Goal: Task Accomplishment & Management: Manage account settings

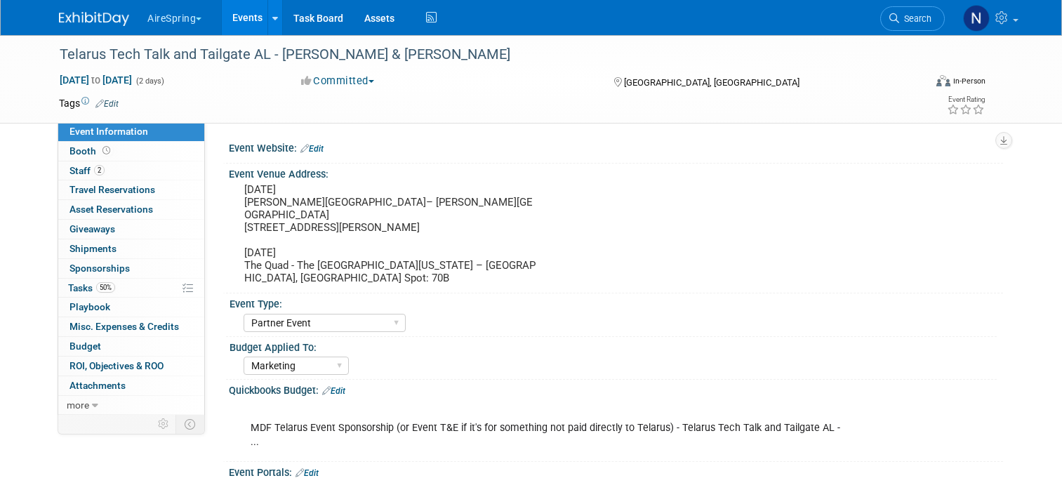
select select "Partner Event"
select select "Marketing"
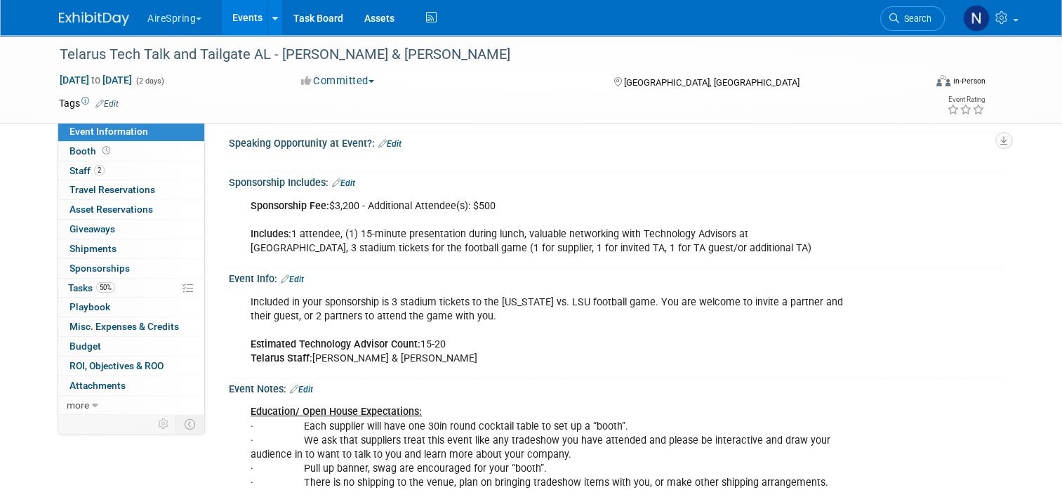
scroll to position [629, 0]
click at [231, 19] on link "Events" at bounding box center [247, 17] width 51 height 35
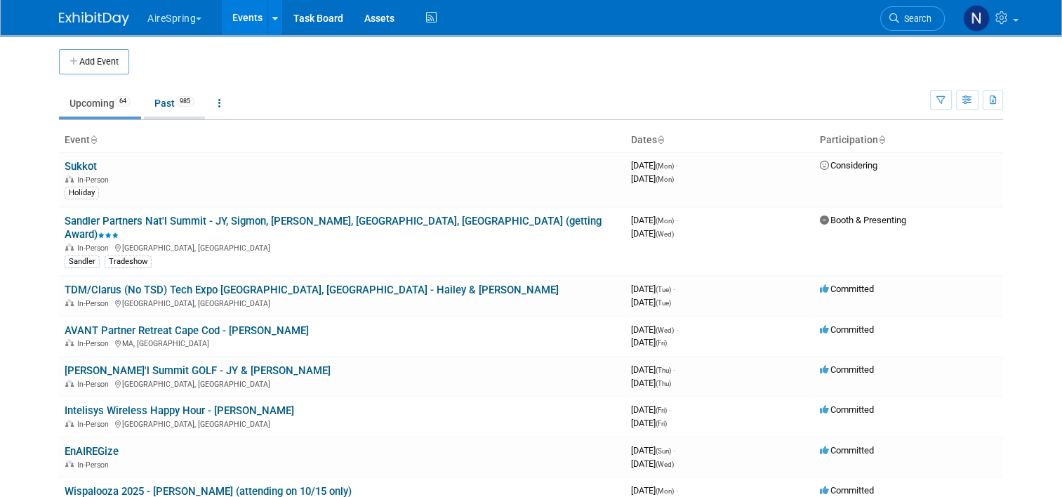
click at [161, 94] on link "Past 985" at bounding box center [174, 103] width 61 height 27
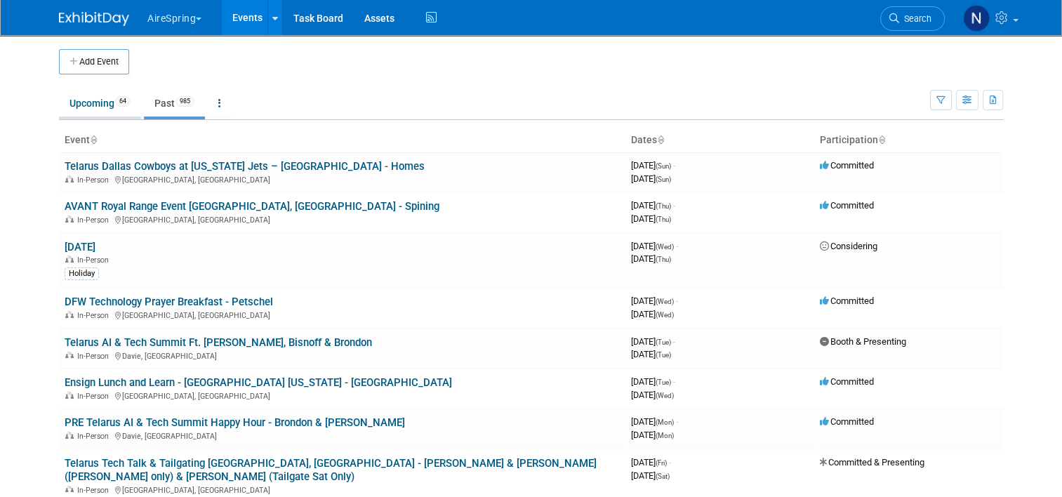
click at [79, 110] on link "Upcoming 64" at bounding box center [100, 103] width 82 height 27
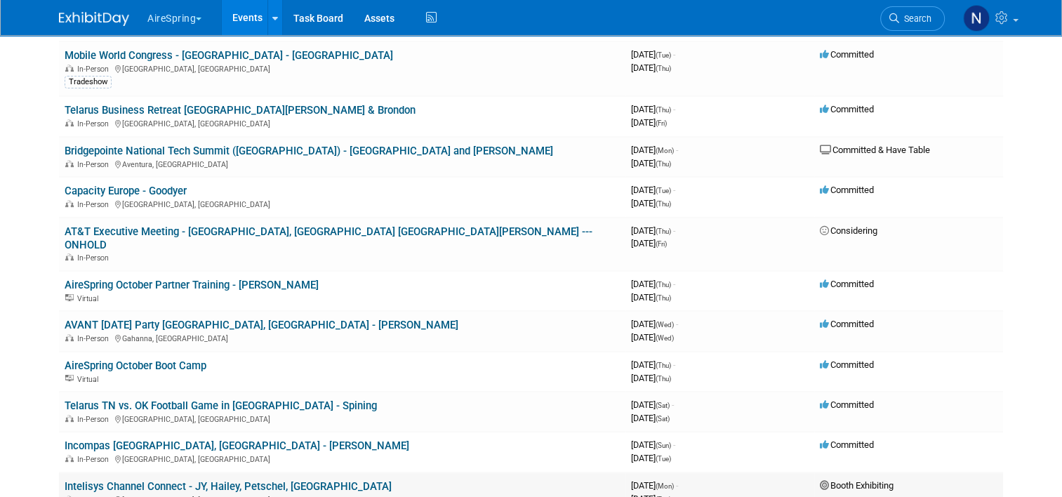
click at [175, 480] on link "Intelisys Channel Connect - JY, Hailey, Petschel, [GEOGRAPHIC_DATA]" at bounding box center [228, 486] width 327 height 13
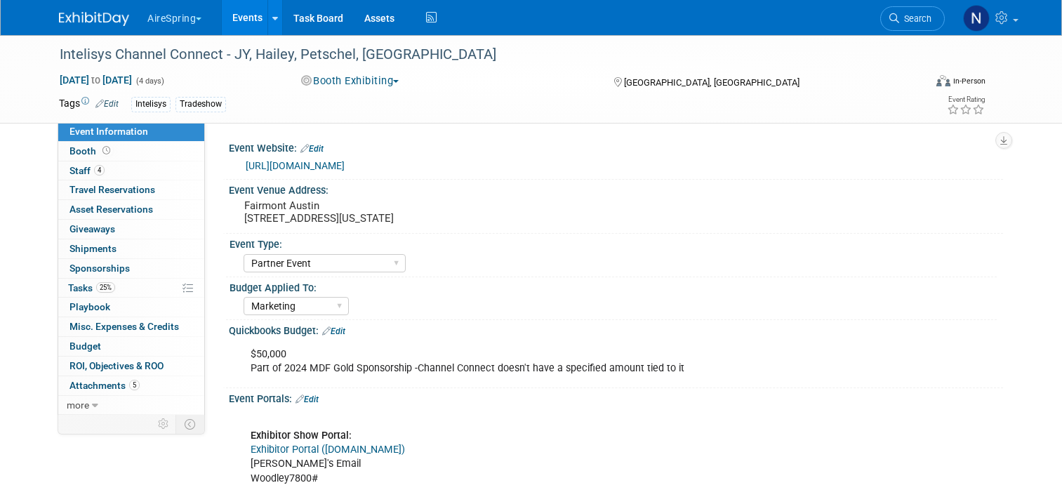
select select "Partner Event"
select select "Marketing"
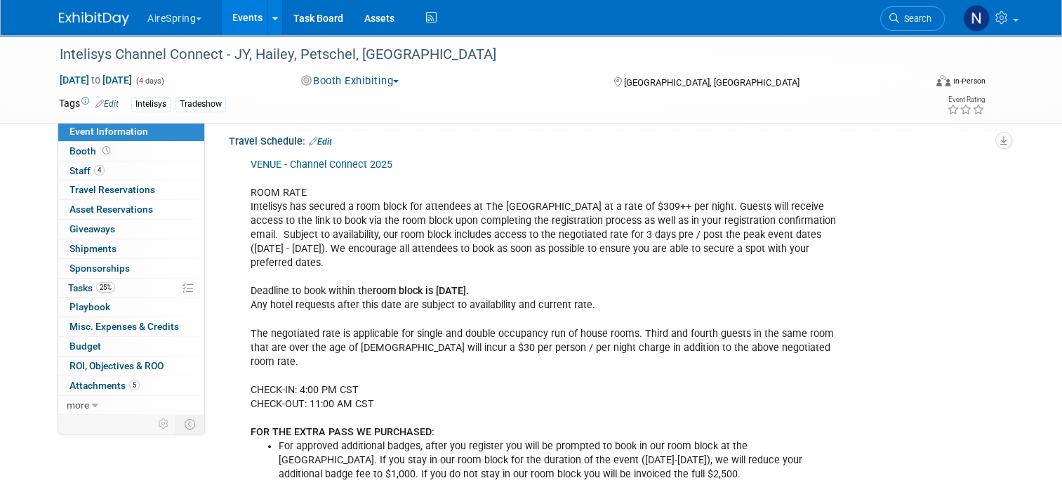
scroll to position [1333, 0]
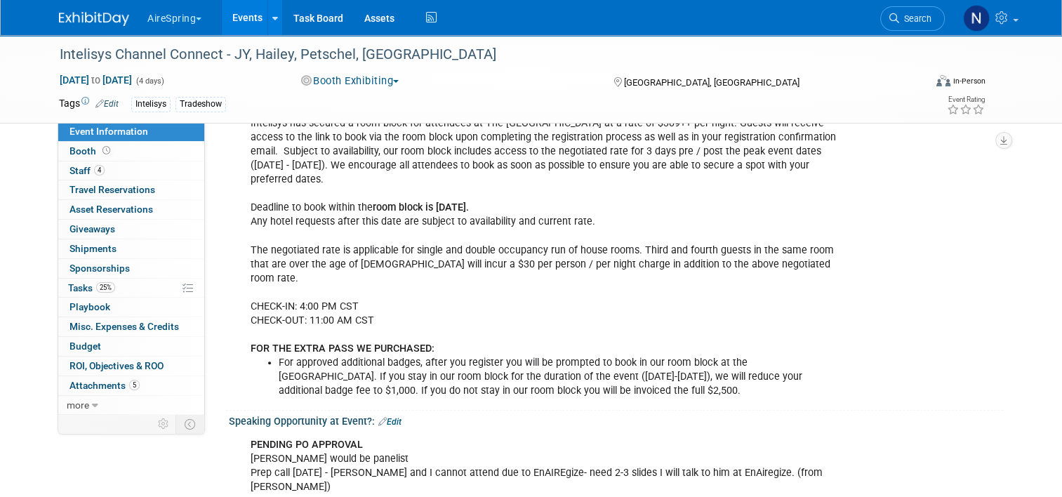
click at [383, 417] on link "Edit" at bounding box center [389, 422] width 23 height 10
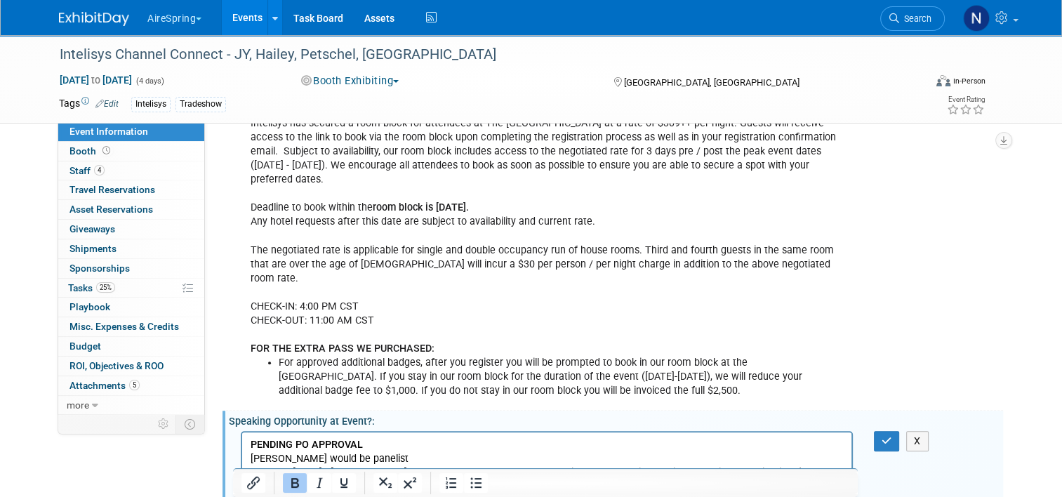
scroll to position [0, 0]
click at [330, 448] on b "PENDING PO APPROVAL" at bounding box center [307, 445] width 112 height 12
drag, startPoint x: 368, startPoint y: 449, endPoint x: 247, endPoint y: 437, distance: 122.0
drag, startPoint x: 315, startPoint y: 460, endPoint x: 276, endPoint y: 458, distance: 38.7
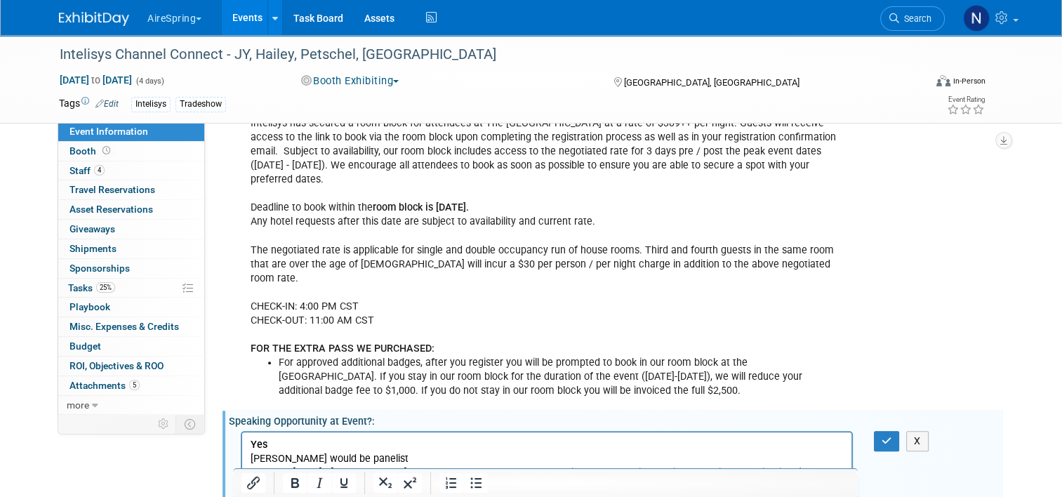
click at [276, 458] on p "Yes Felix would be panelist Prep call Monday, 10/13 - Felix and I cannot attend…" at bounding box center [547, 487] width 593 height 99
drag, startPoint x: 280, startPoint y: 458, endPoint x: 316, endPoint y: 463, distance: 36.8
click at [316, 463] on p "Yes Felix would be panelist Prep call Monday, 10/13 - Felix and I cannot attend…" at bounding box center [547, 487] width 593 height 99
click at [876, 431] on div "X" at bounding box center [894, 441] width 62 height 20
click at [881, 431] on button "button" at bounding box center [887, 441] width 26 height 20
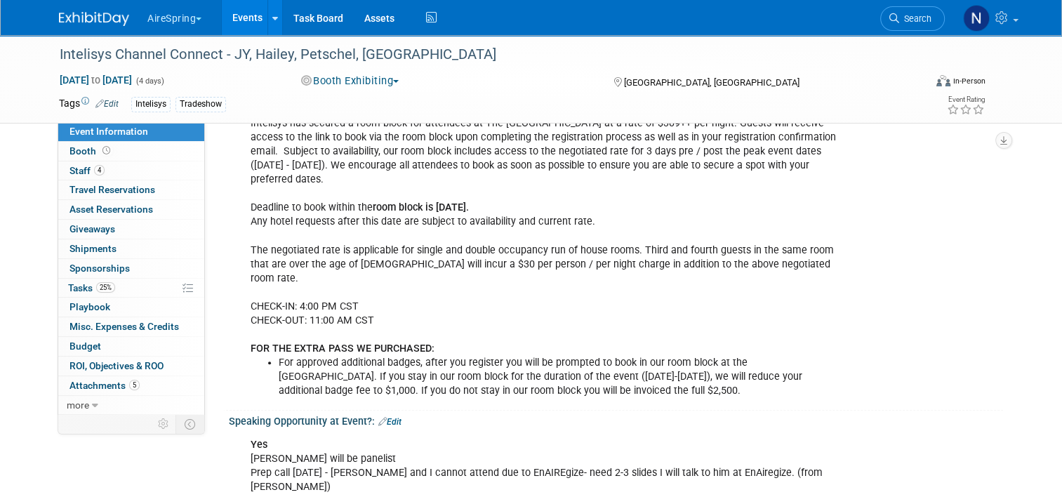
click at [253, 15] on link "Events" at bounding box center [247, 17] width 51 height 35
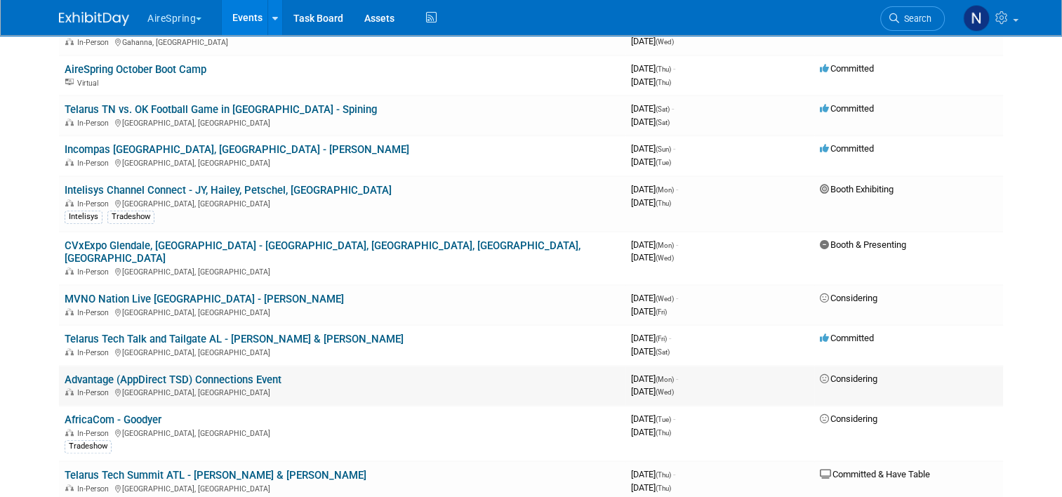
scroll to position [772, 0]
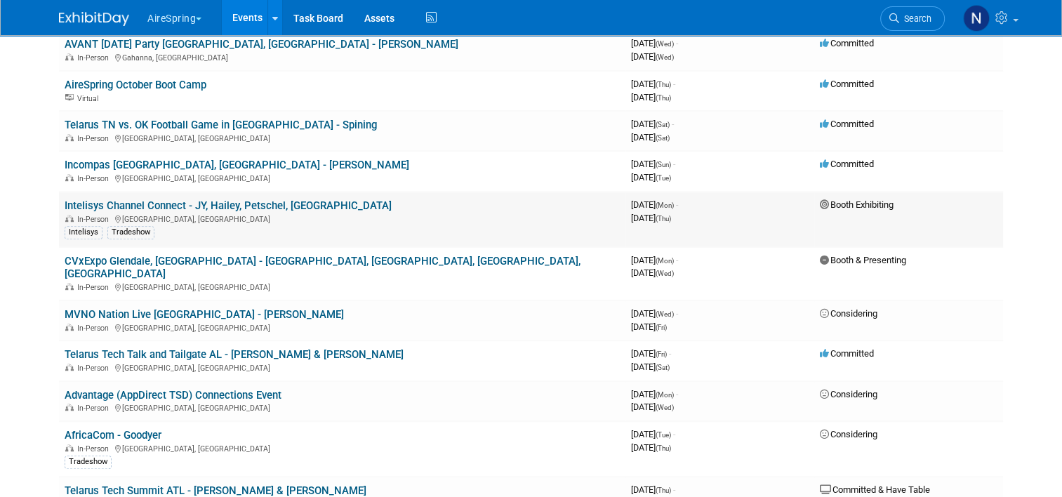
click at [196, 199] on link "Intelisys Channel Connect - JY, Hailey, Petschel, [GEOGRAPHIC_DATA]" at bounding box center [228, 205] width 327 height 13
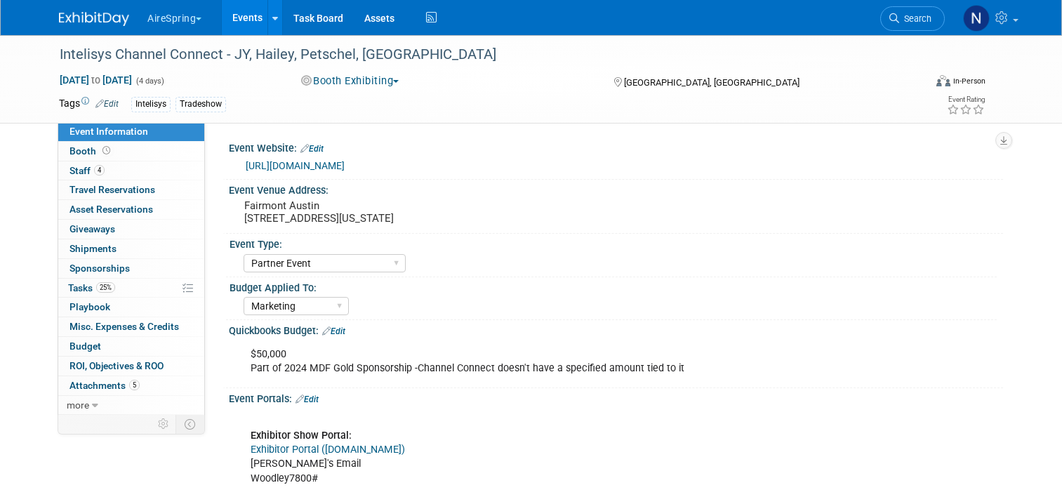
select select "Partner Event"
select select "Marketing"
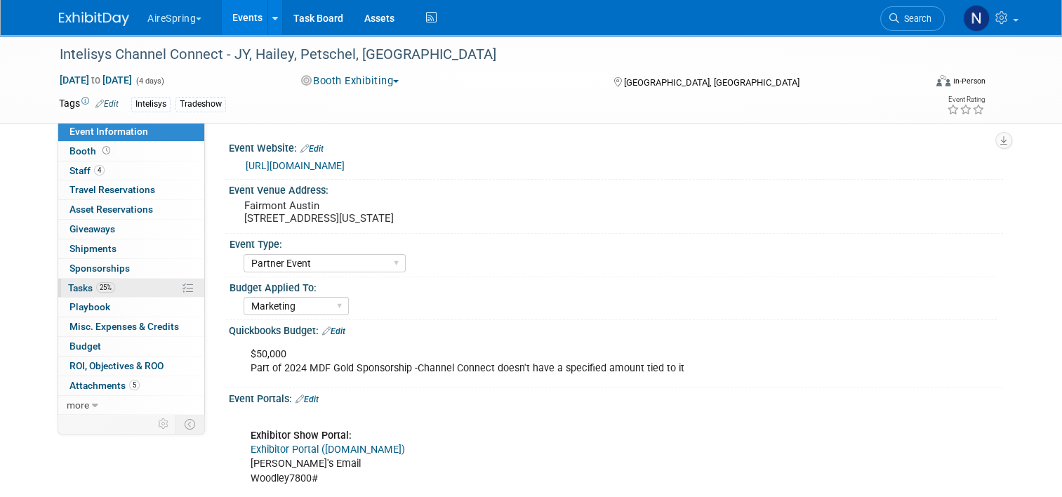
click at [73, 287] on span "Tasks 25%" at bounding box center [91, 287] width 47 height 11
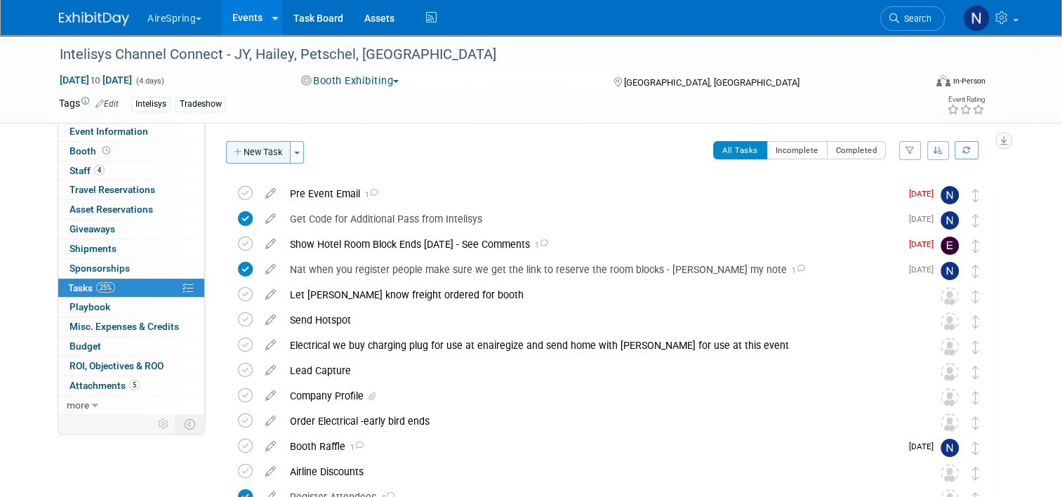
click at [251, 161] on button "New Task" at bounding box center [258, 152] width 65 height 22
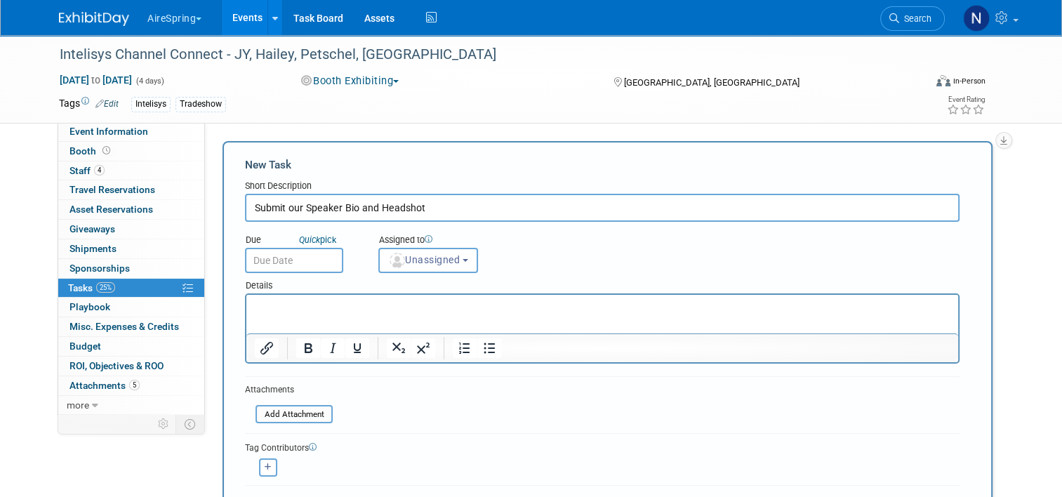
type input "Submit our Speaker Bio and Headshot"
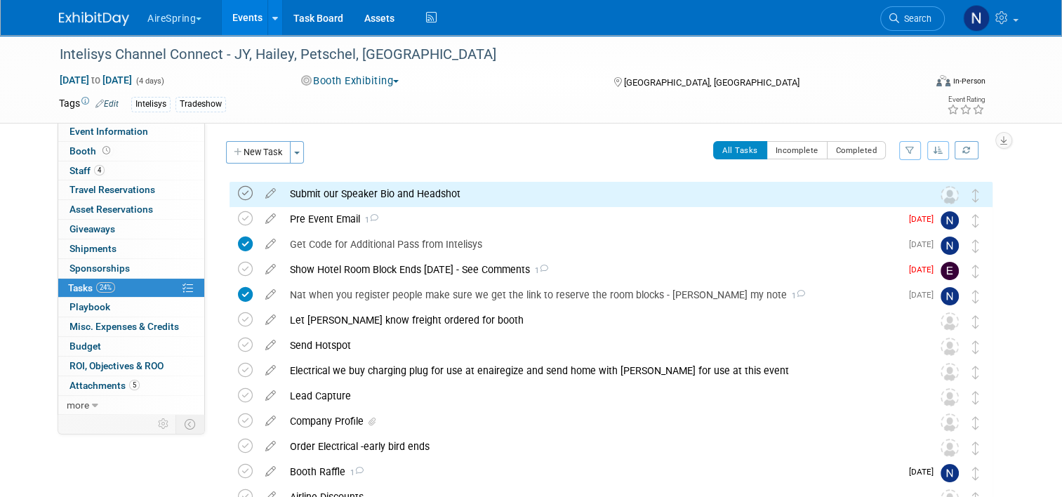
click at [238, 196] on icon at bounding box center [245, 193] width 15 height 15
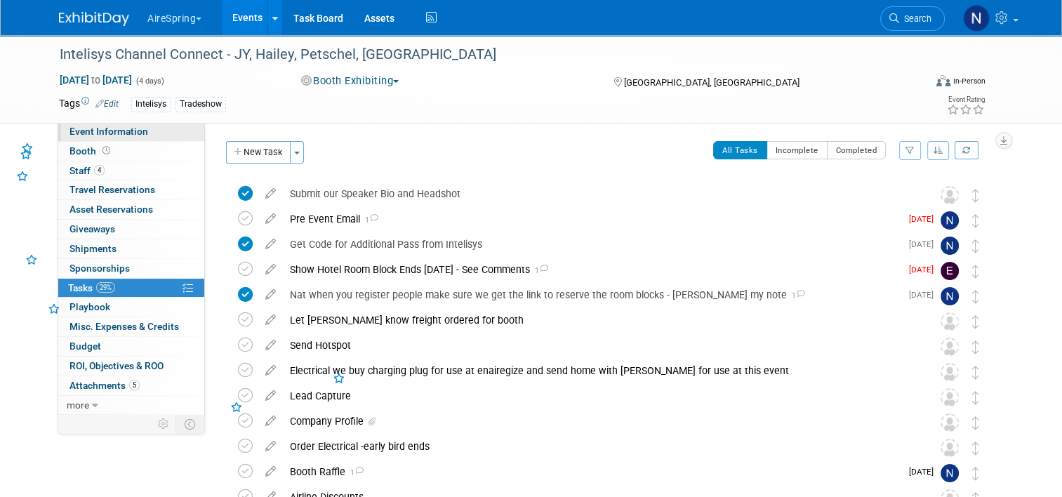
click at [81, 132] on span "Event Information" at bounding box center [108, 131] width 79 height 11
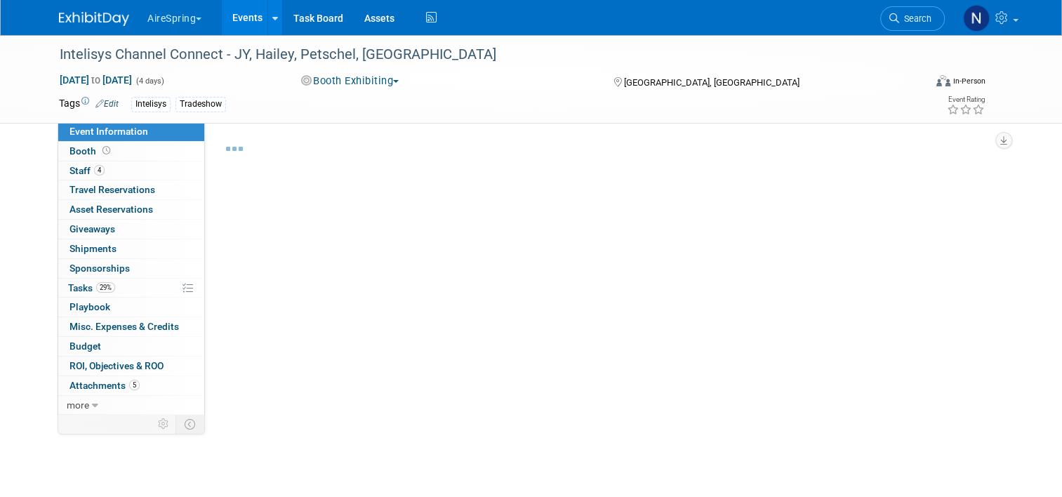
select select "Partner Event"
select select "Marketing"
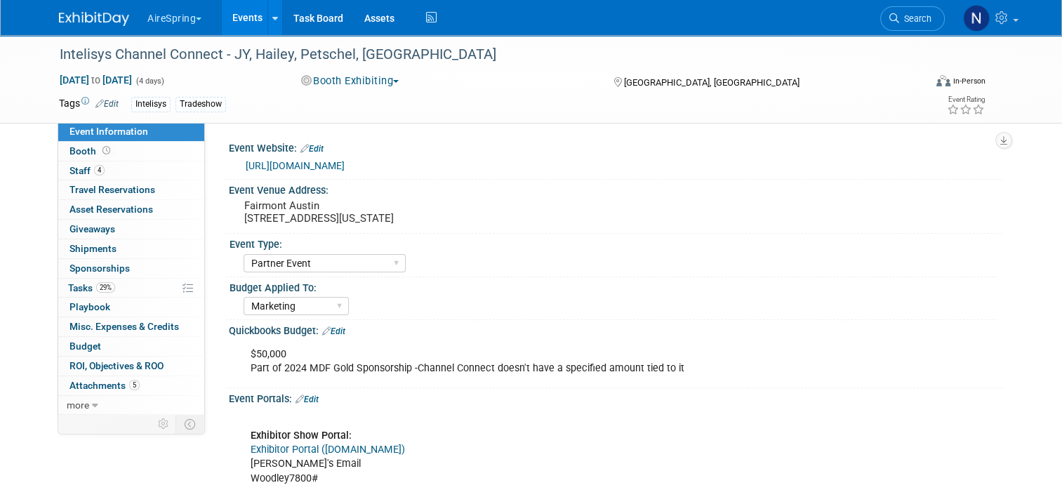
click at [249, 18] on link "Events" at bounding box center [247, 17] width 51 height 35
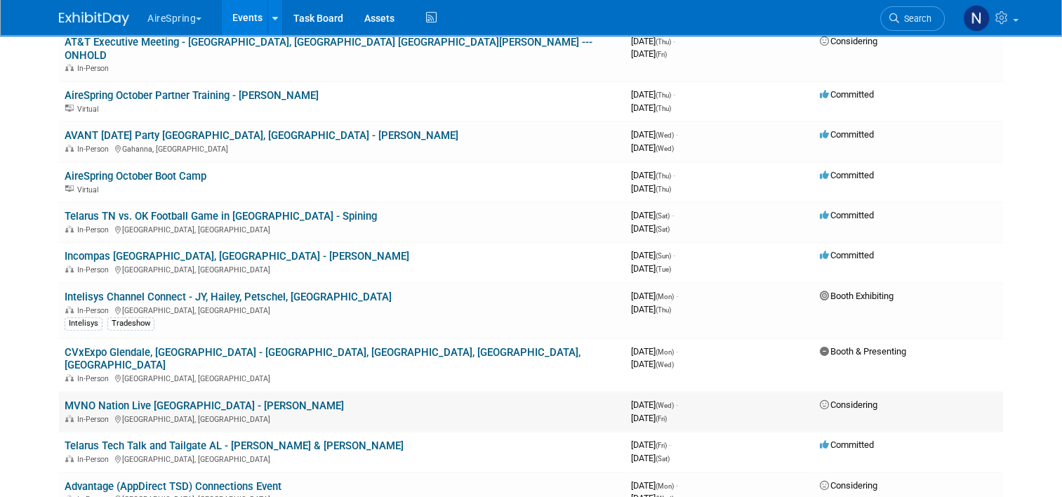
scroll to position [702, 0]
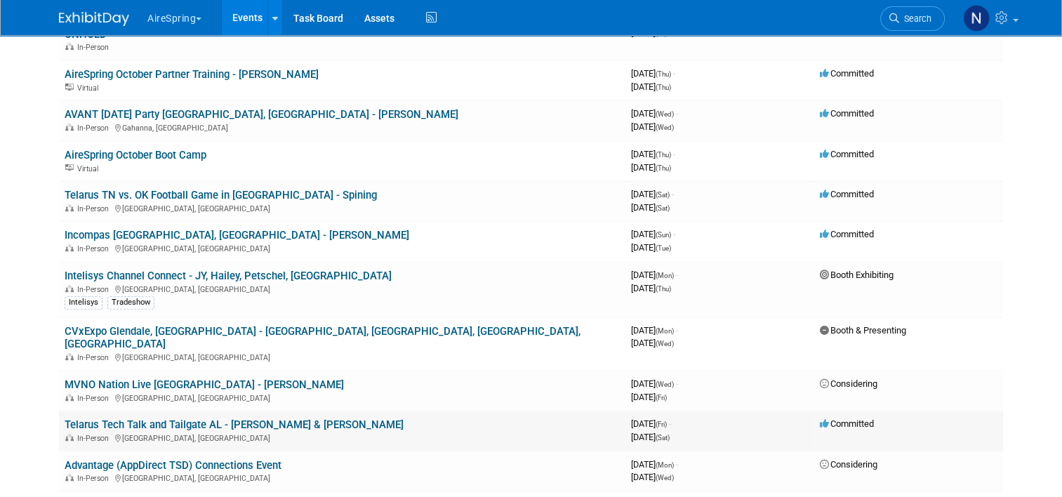
click at [197, 418] on link "Telarus Tech Talk and Tailgate AL - [PERSON_NAME] & [PERSON_NAME]" at bounding box center [234, 424] width 339 height 13
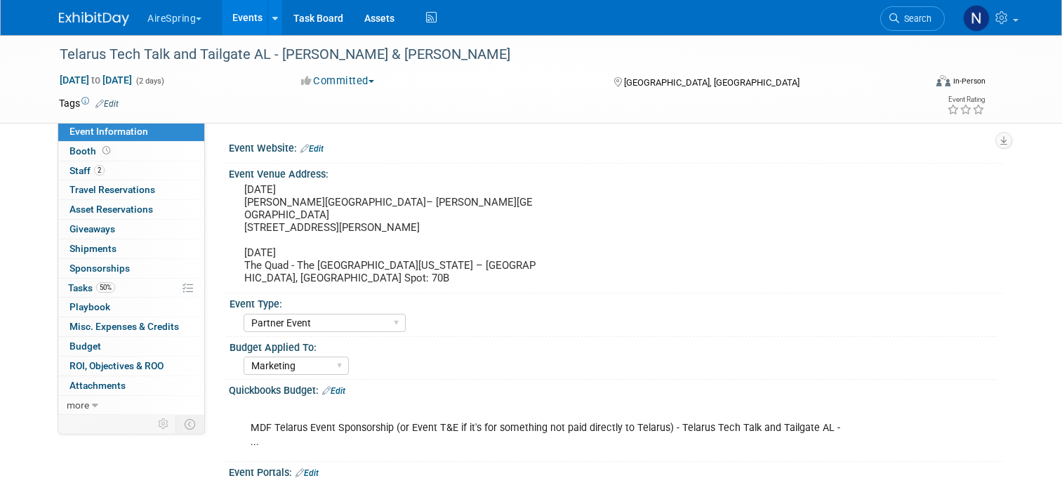
select select "Partner Event"
select select "Marketing"
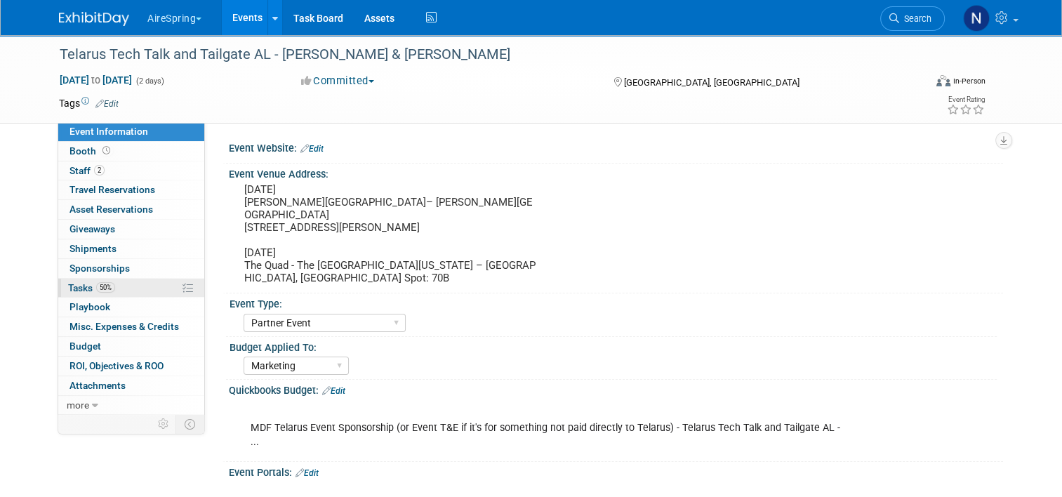
click at [87, 290] on span "Tasks 50%" at bounding box center [91, 287] width 47 height 11
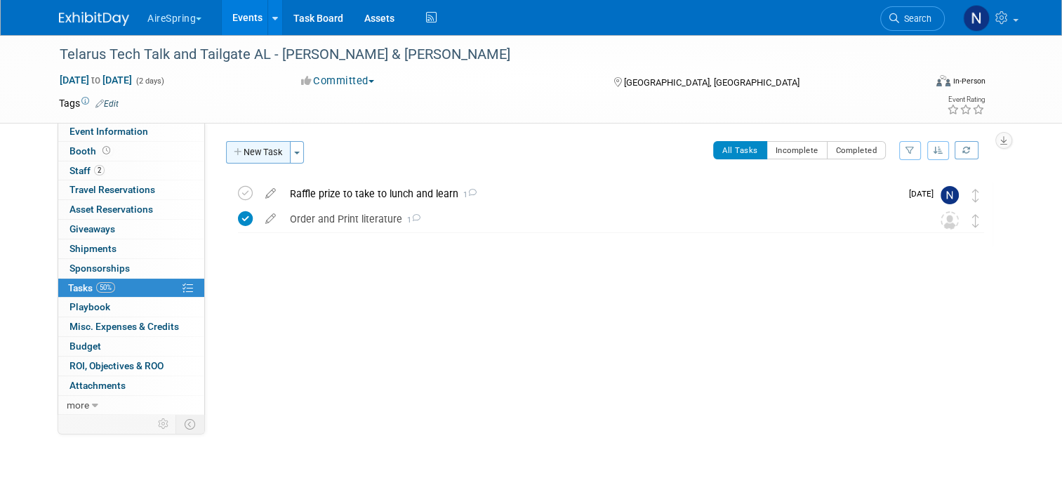
click at [250, 144] on button "New Task" at bounding box center [258, 152] width 65 height 22
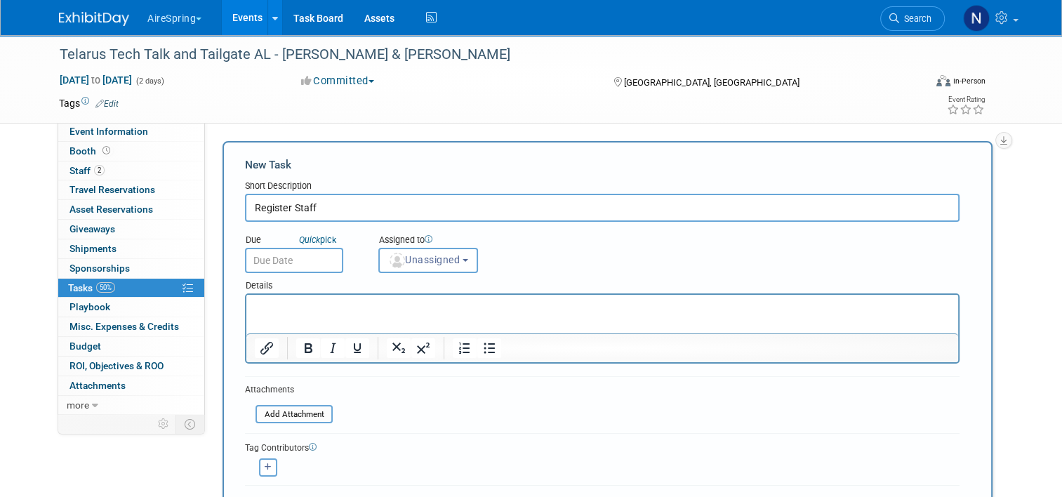
type input "Register Staff"
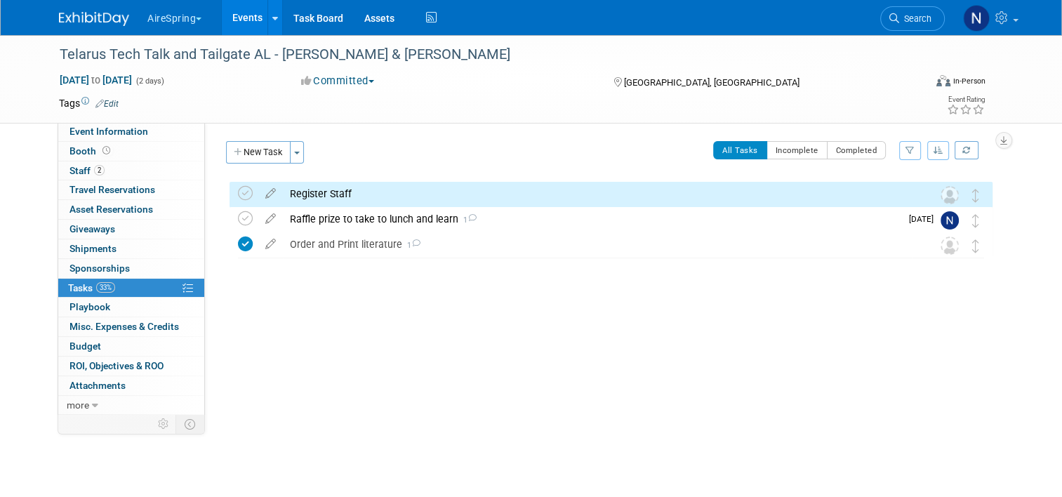
click at [361, 191] on div "Register Staff" at bounding box center [597, 194] width 629 height 24
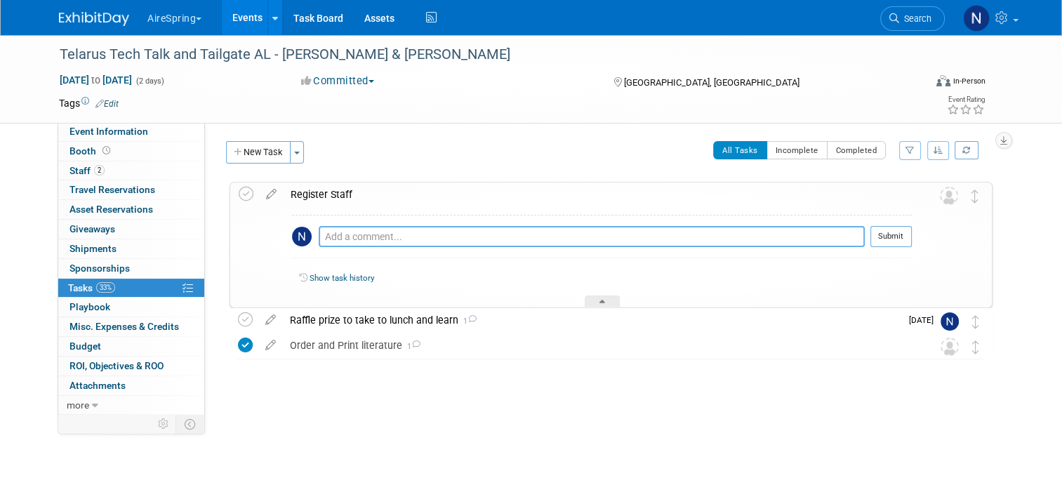
click at [359, 232] on textarea at bounding box center [592, 236] width 546 height 21
paste textarea "HQNXC2D334F"
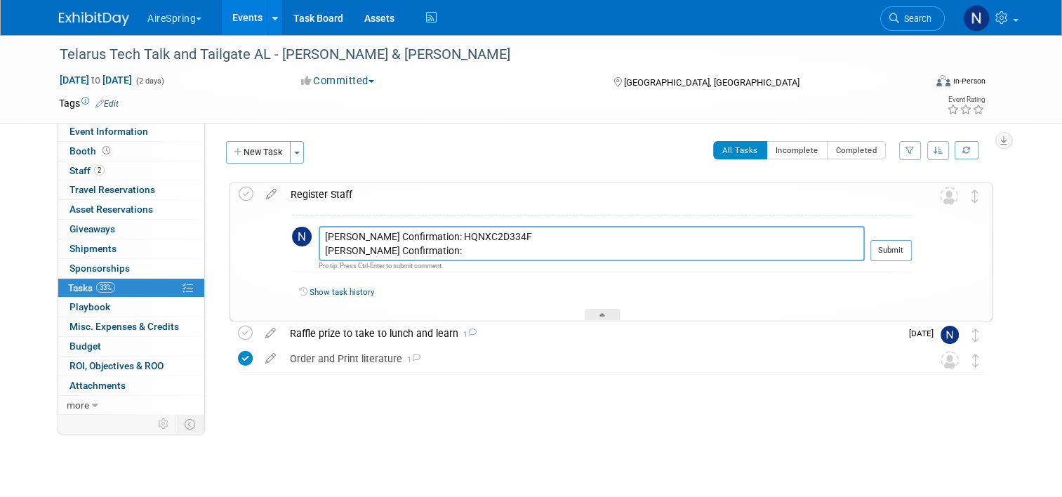
paste textarea "R3NRC6LDHQV"
type textarea "Jesse Confirmation: HQNXC2D334F Melvin Confirmation: R3NRC6LDHQV"
click at [895, 244] on button "Submit" at bounding box center [890, 250] width 41 height 21
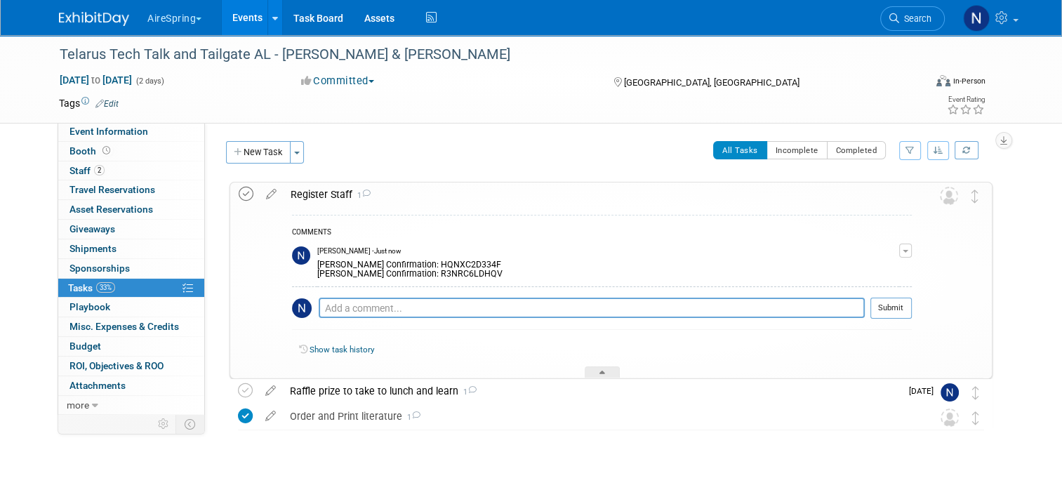
click at [239, 193] on icon at bounding box center [246, 194] width 15 height 15
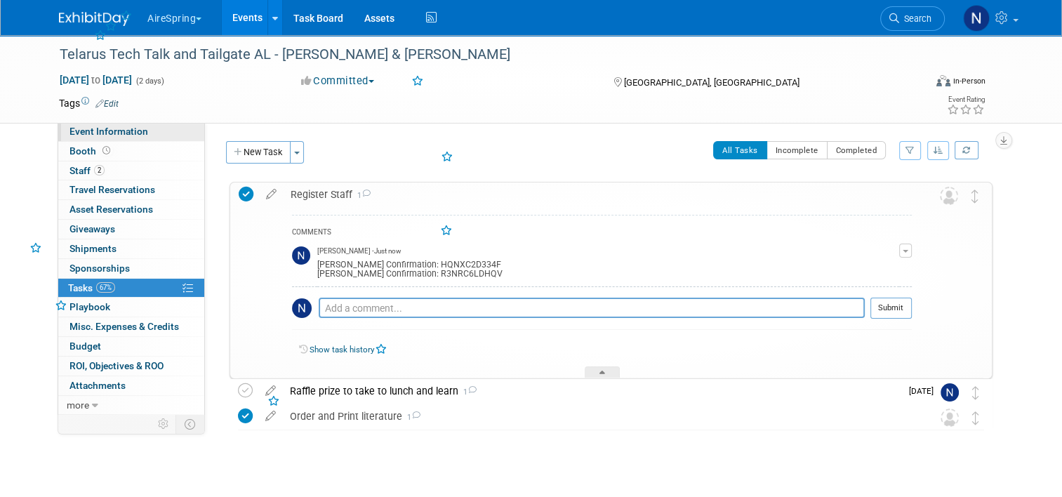
click at [101, 131] on span "Event Information" at bounding box center [108, 131] width 79 height 11
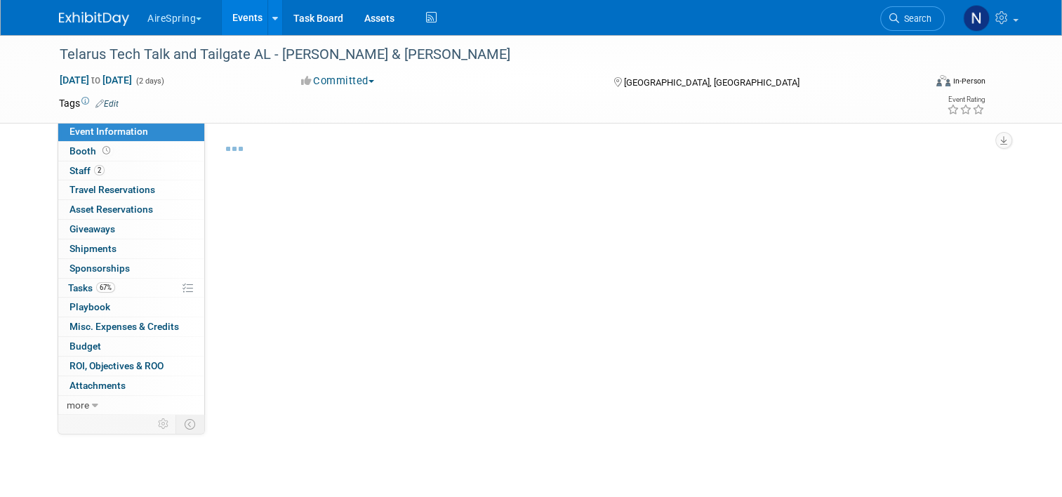
select select "Partner Event"
select select "Marketing"
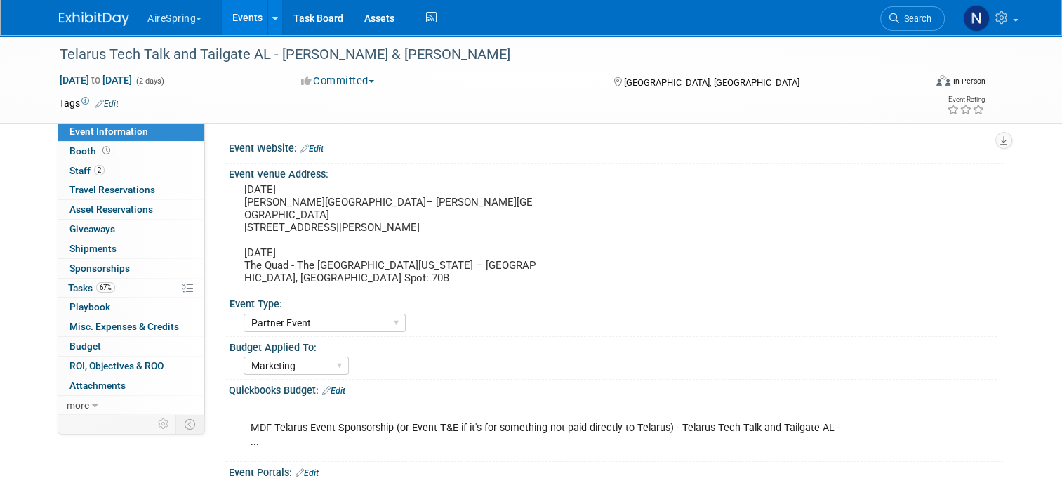
scroll to position [351, 0]
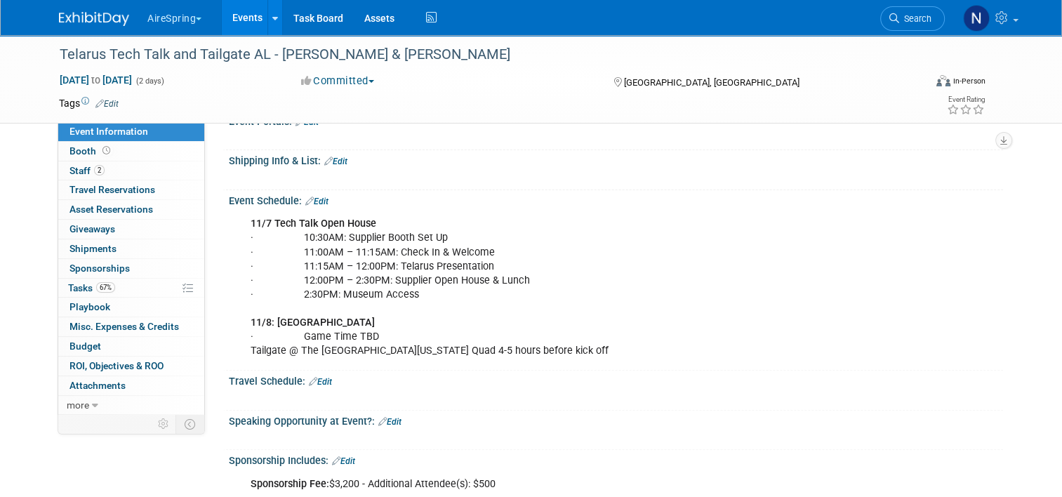
click at [399, 232] on div "11/7 Tech Talk Open House · 10:30AM: Supplier Booth Set Up · 11:00AM – 11:15AM:…" at bounding box center [547, 287] width 612 height 155
drag, startPoint x: 420, startPoint y: 268, endPoint x: 230, endPoint y: 202, distance: 201.3
click at [230, 206] on div "11/7 Tech Talk Open House · 10:30AM: Supplier Booth Set Up · 11:00AM – 11:15AM:…" at bounding box center [616, 286] width 774 height 160
copy div "11/7 Tech Talk Open House · 10:30AM: Supplier Booth Set Up · 11:00AM – 11:15AM:…"
click at [651, 333] on div "11/7 Tech Talk Open House · 10:30AM: Supplier Booth Set Up · 11:00AM – 11:15AM:…" at bounding box center [547, 287] width 612 height 155
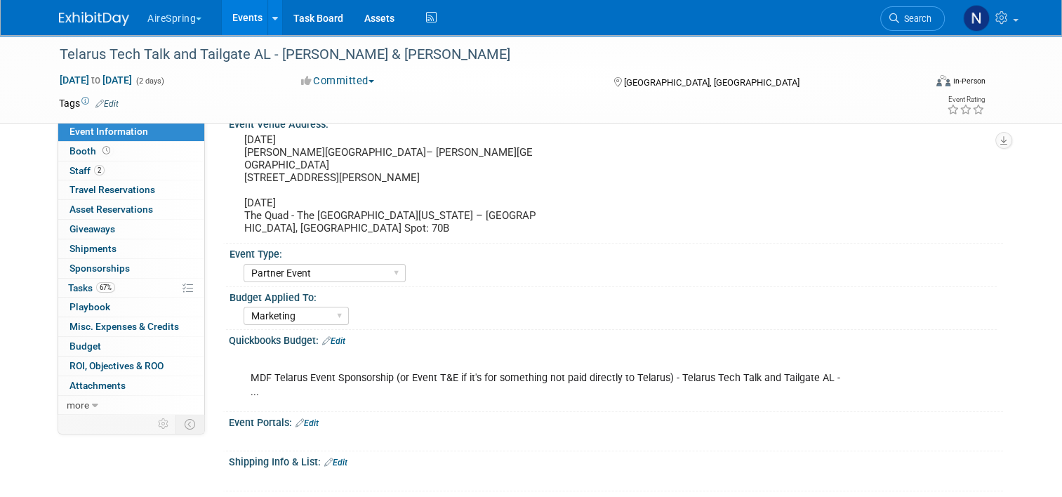
scroll to position [0, 0]
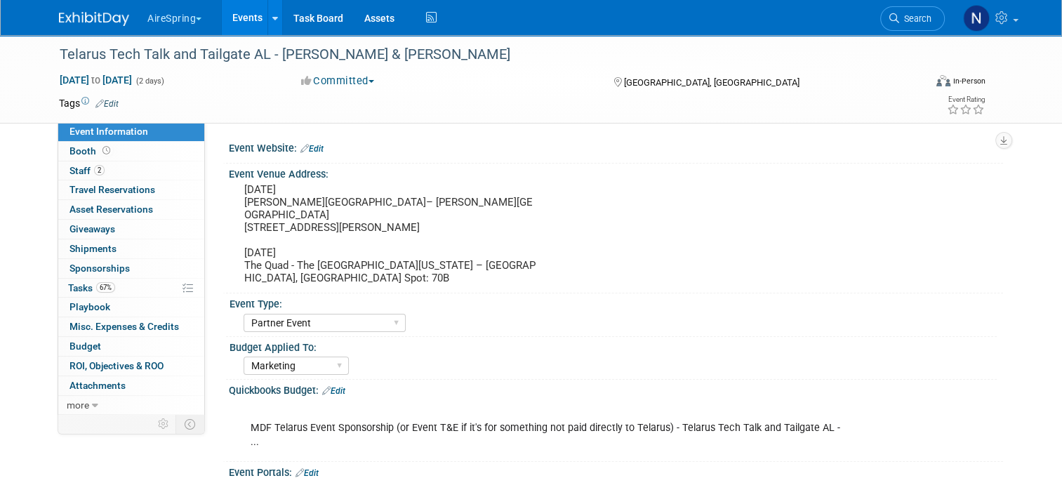
click at [313, 147] on link "Edit" at bounding box center [311, 149] width 23 height 10
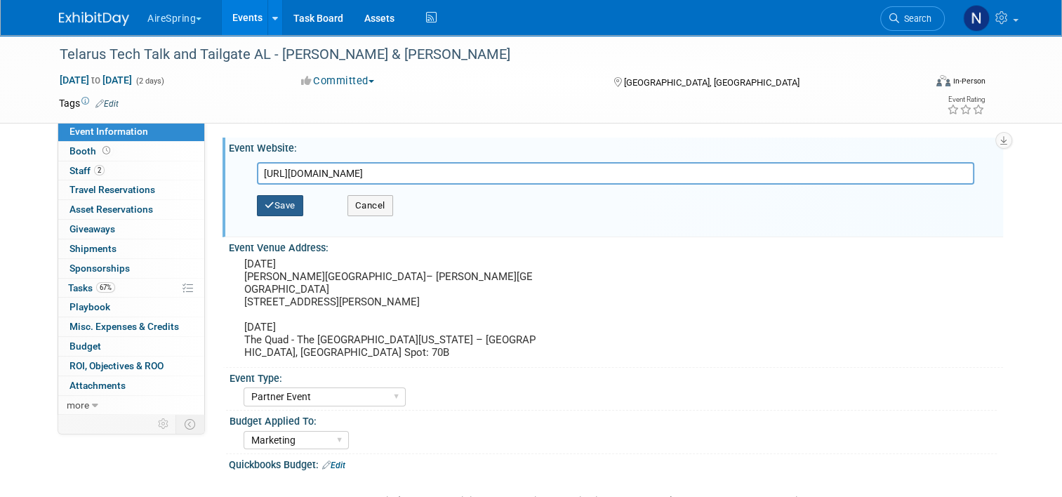
type input "https://web.cvent.com/event/339204f3-35c6-4a9a-a636-6cde7f4c9d55/summary"
click at [286, 208] on button "Save" at bounding box center [280, 205] width 46 height 21
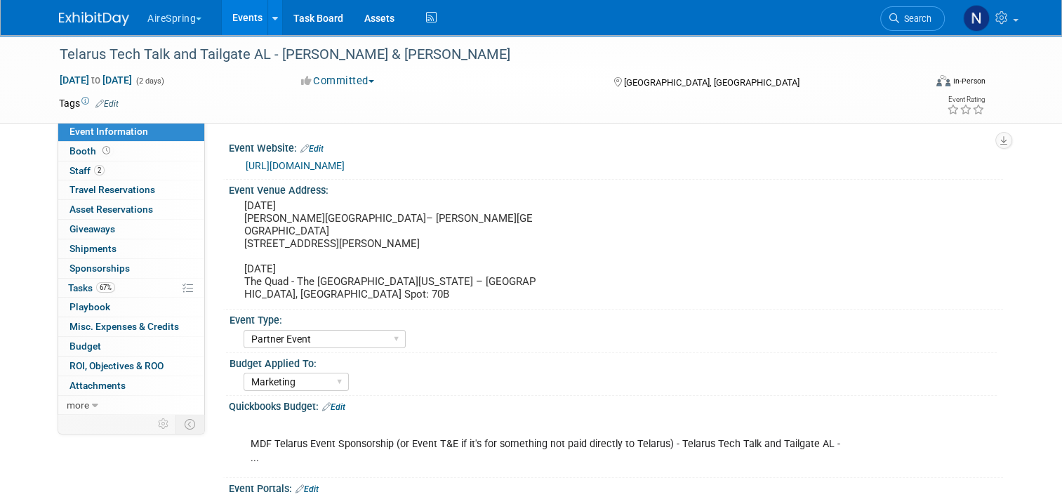
drag, startPoint x: 236, startPoint y: 20, endPoint x: 239, endPoint y: 31, distance: 11.6
click at [236, 20] on link "Events" at bounding box center [247, 17] width 51 height 35
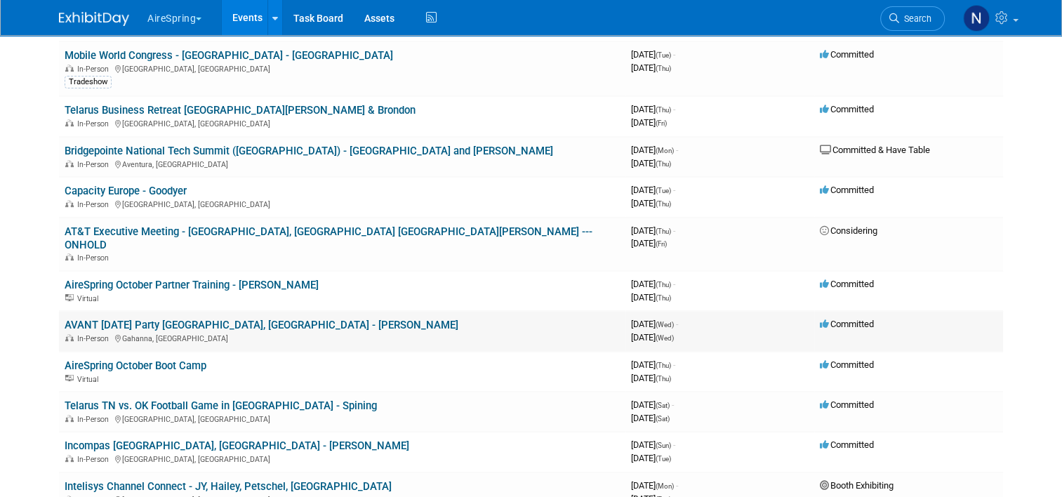
scroll to position [561, 0]
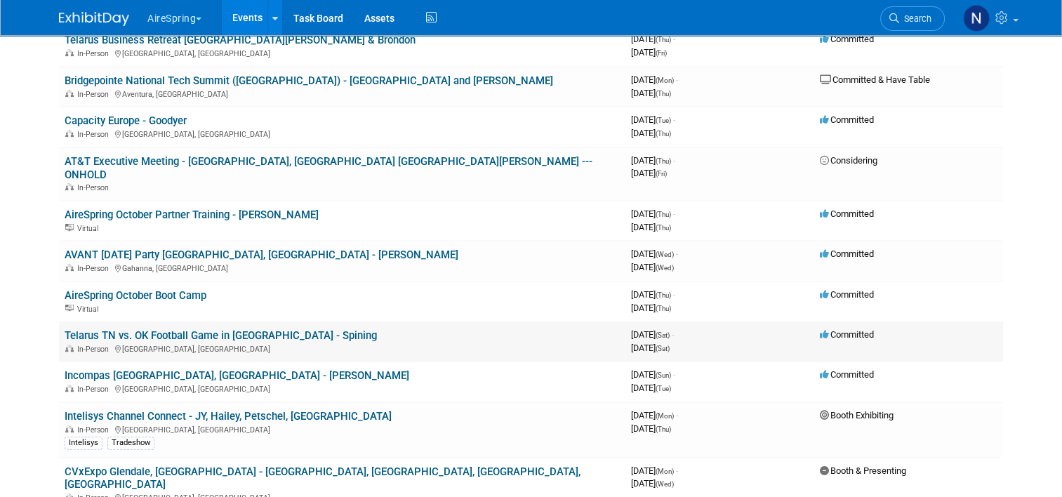
click at [233, 329] on link "Telarus TN vs. OK Football Game in [GEOGRAPHIC_DATA] - Spining" at bounding box center [221, 335] width 312 height 13
click at [146, 369] on link "Incompas [GEOGRAPHIC_DATA], [GEOGRAPHIC_DATA] - [PERSON_NAME]" at bounding box center [237, 375] width 345 height 13
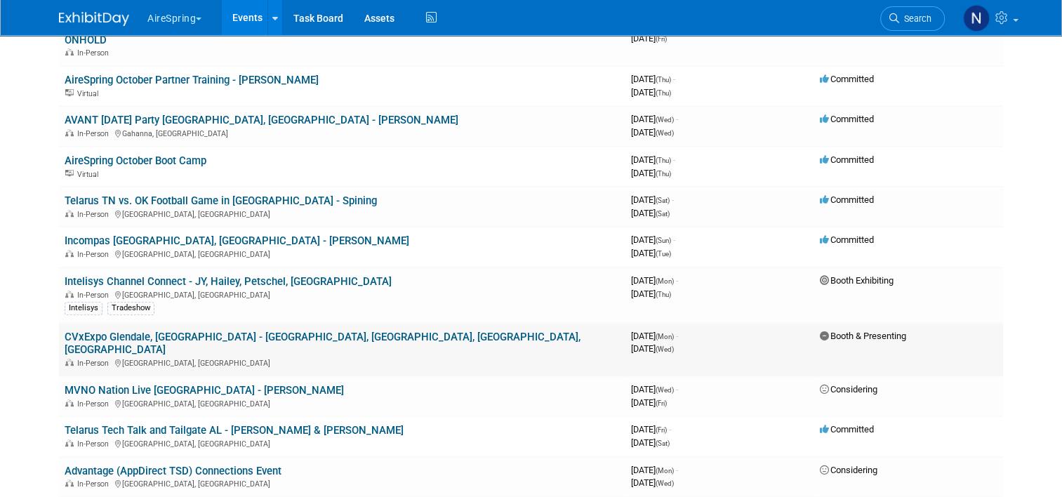
scroll to position [702, 0]
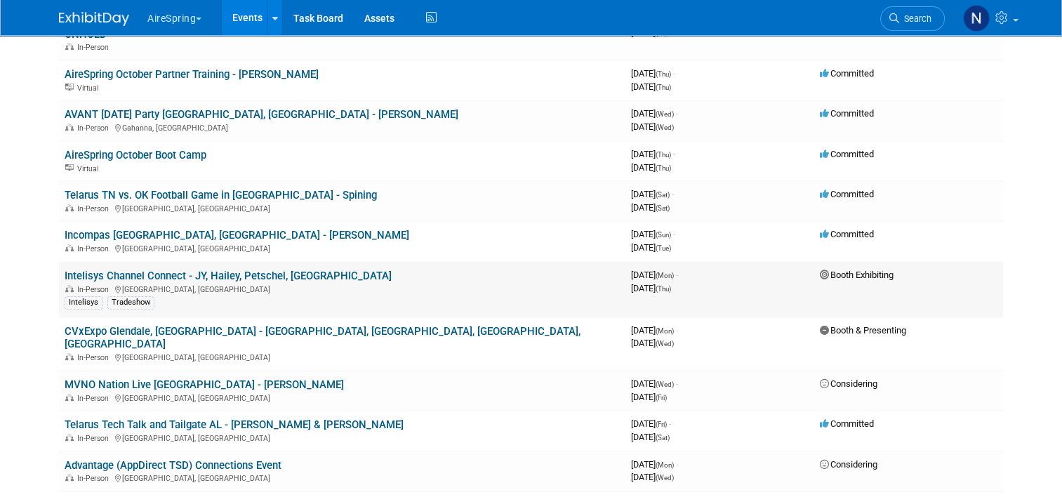
click at [204, 269] on link "Intelisys Channel Connect - JY, Hailey, Petschel, [GEOGRAPHIC_DATA]" at bounding box center [228, 275] width 327 height 13
click at [229, 317] on td "CVxExpo Glendale, AZ - Sigmon, Cahill, Welch, Bisnoff In-Person Glendale, AZ" at bounding box center [342, 343] width 566 height 53
click at [228, 325] on link "CVxExpo Glendale, AZ - Sigmon, Cahill, Welch, Bisnoff" at bounding box center [323, 338] width 516 height 26
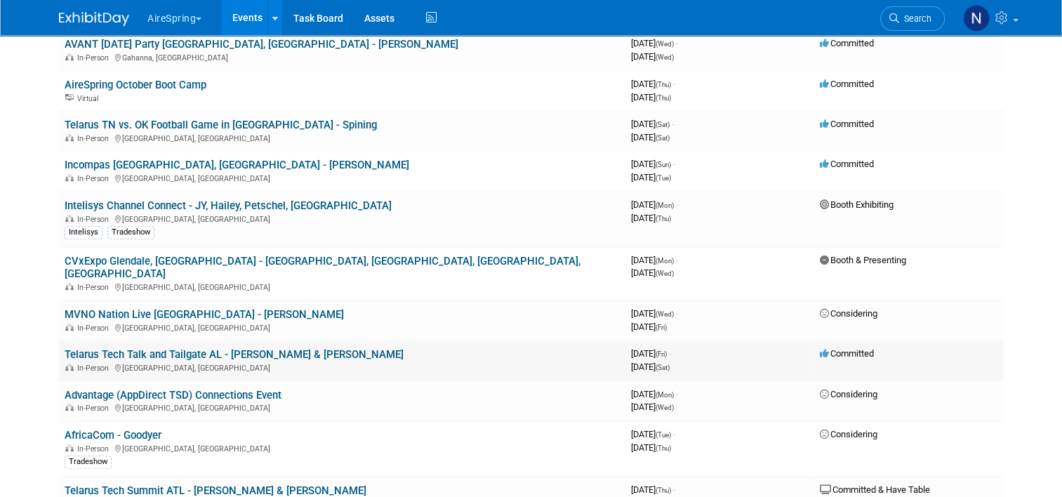
scroll to position [842, 0]
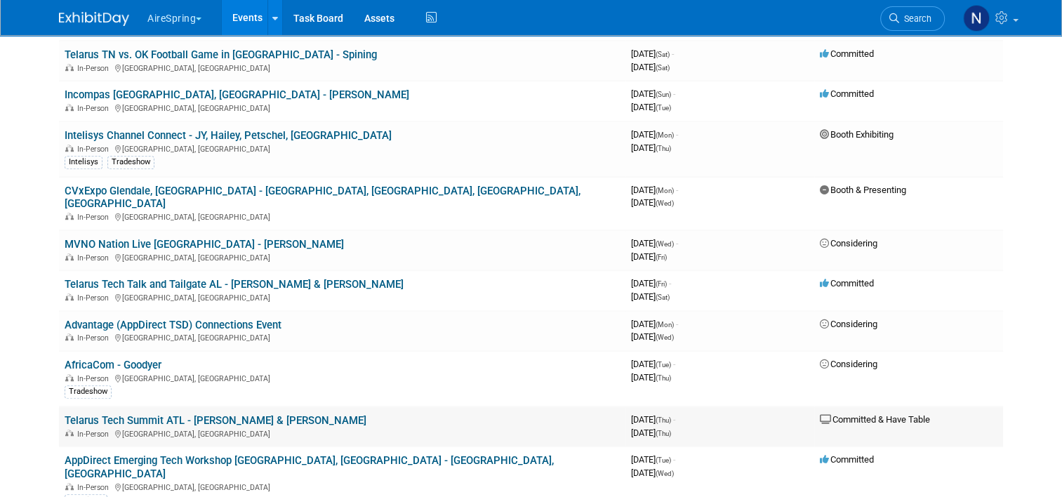
click at [79, 414] on link "Telarus Tech Summit ATL - Michael & Sullivan" at bounding box center [216, 420] width 302 height 13
click at [241, 446] on td "AppDirect Emerging Tech Workshop Orange County, CA - Hailey, Castillo In-Person…" at bounding box center [342, 480] width 566 height 69
click at [244, 454] on link "AppDirect Emerging Tech Workshop Orange County, CA - Hailey, Castillo" at bounding box center [309, 467] width 489 height 26
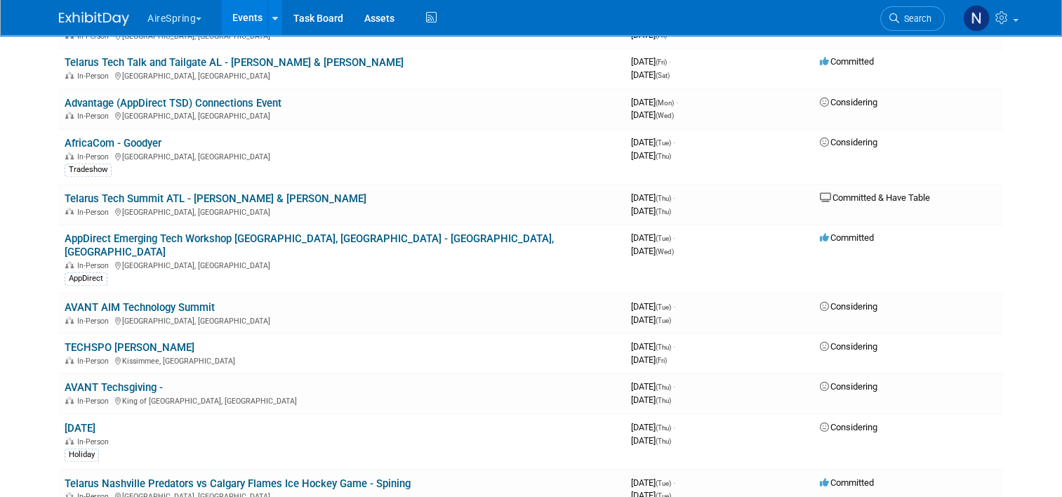
scroll to position [912, 0]
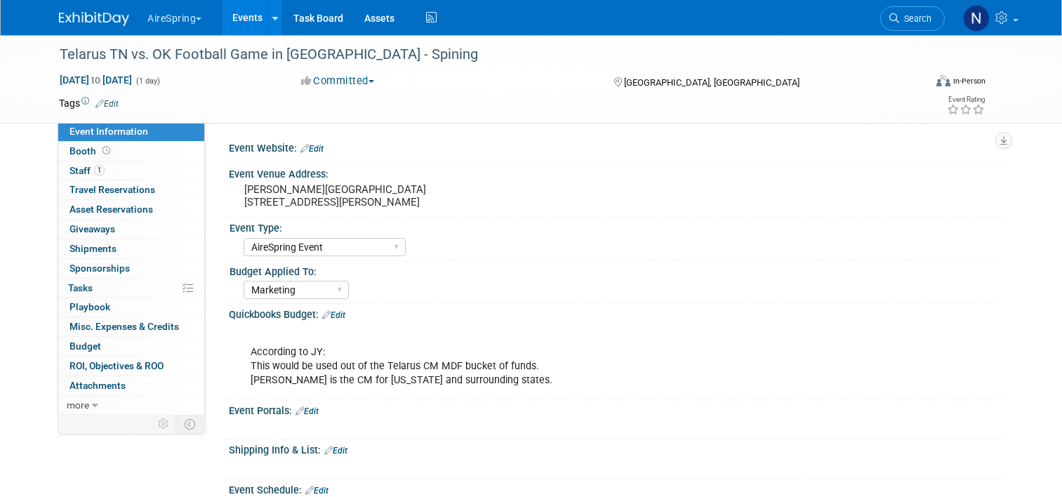
select select "AireSpring Event"
select select "Marketing"
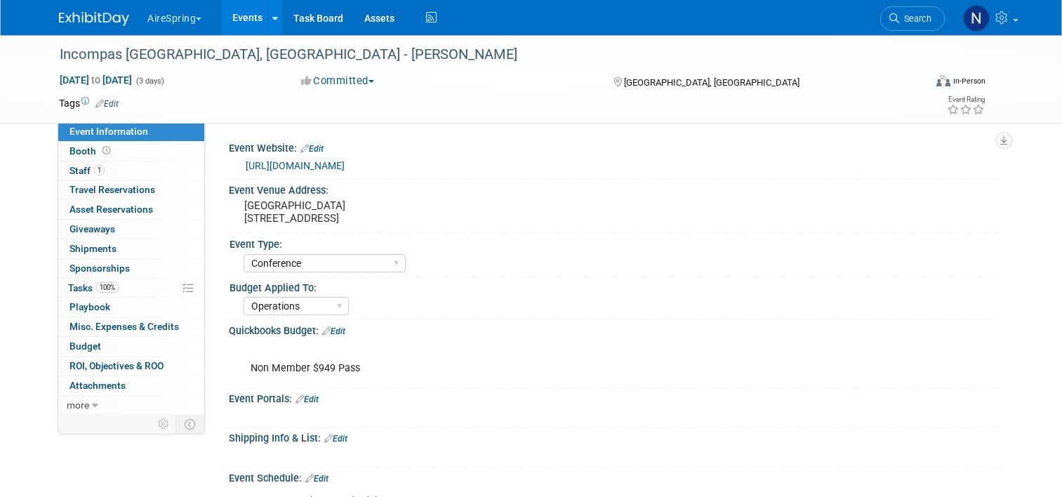
select select "Conference"
select select "Operations"
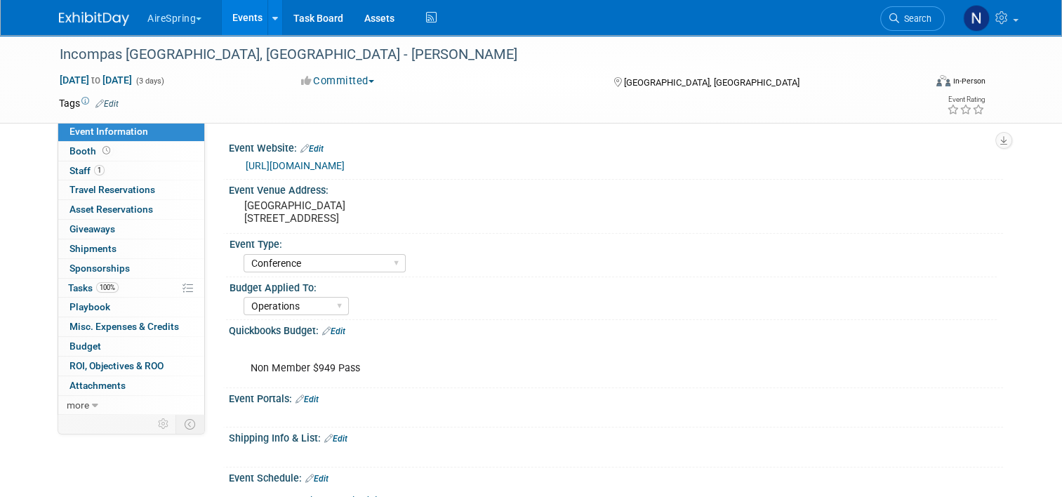
click at [285, 166] on link "[URL][DOMAIN_NAME]" at bounding box center [295, 165] width 99 height 11
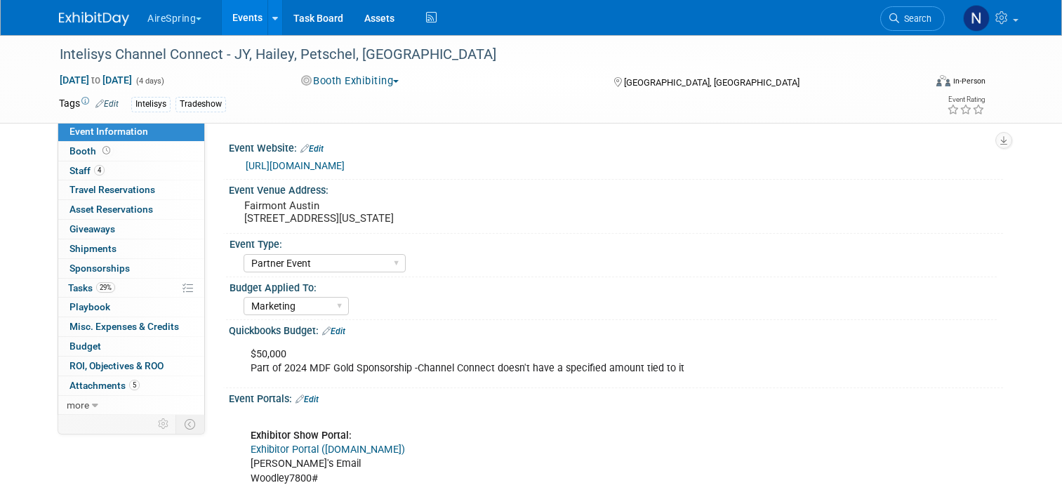
select select "Partner Event"
select select "Marketing"
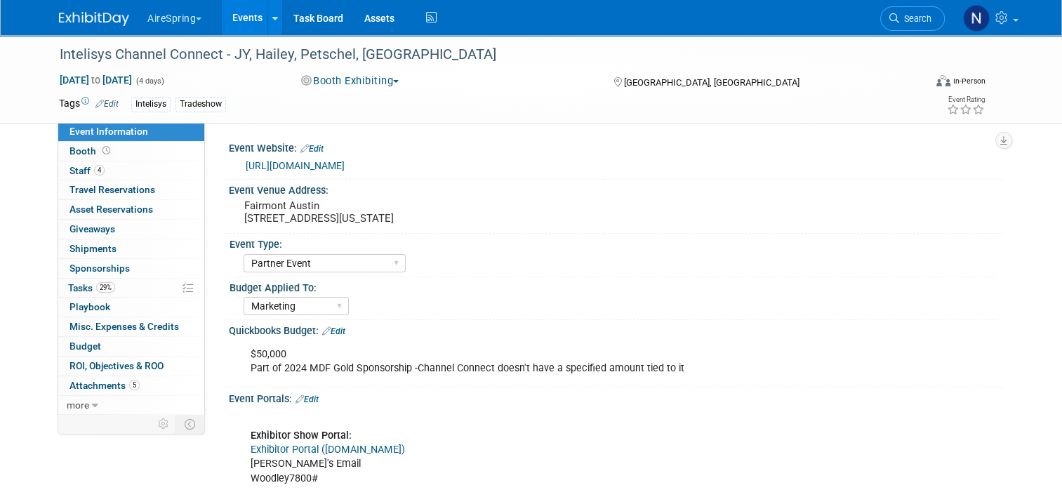
click at [345, 166] on link "https://events.intelisys.com/event/icc25/summary" at bounding box center [295, 165] width 99 height 11
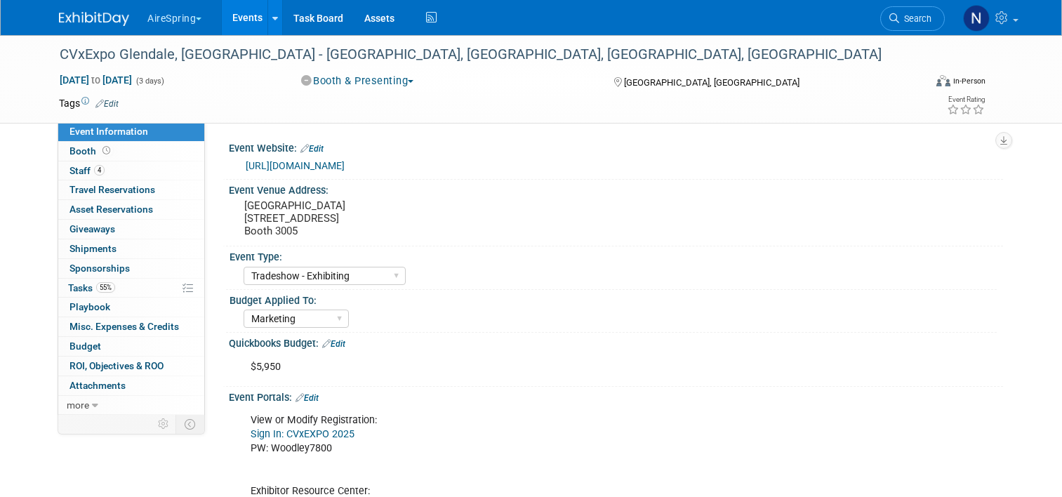
select select "Tradeshow - Exhibiting"
select select "Marketing"
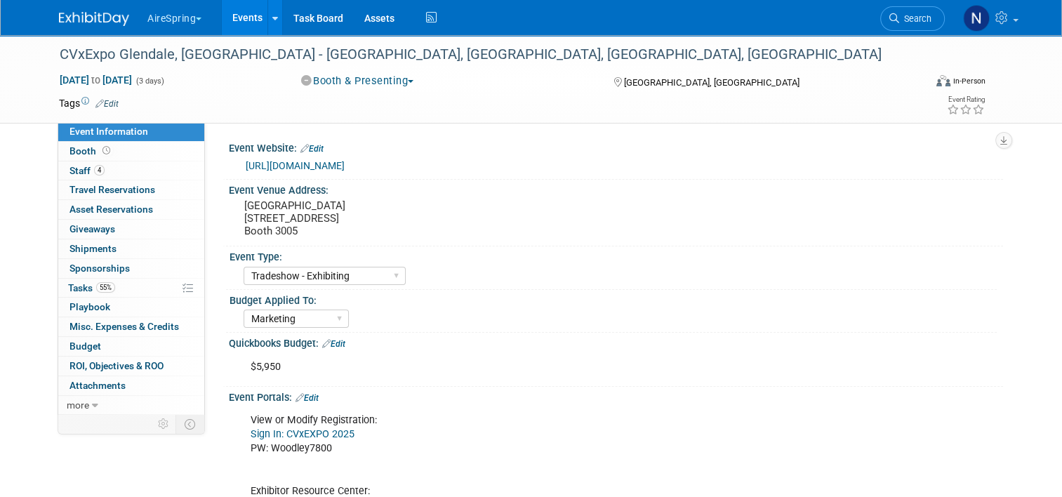
click at [345, 166] on link "[URL][DOMAIN_NAME]" at bounding box center [295, 165] width 99 height 11
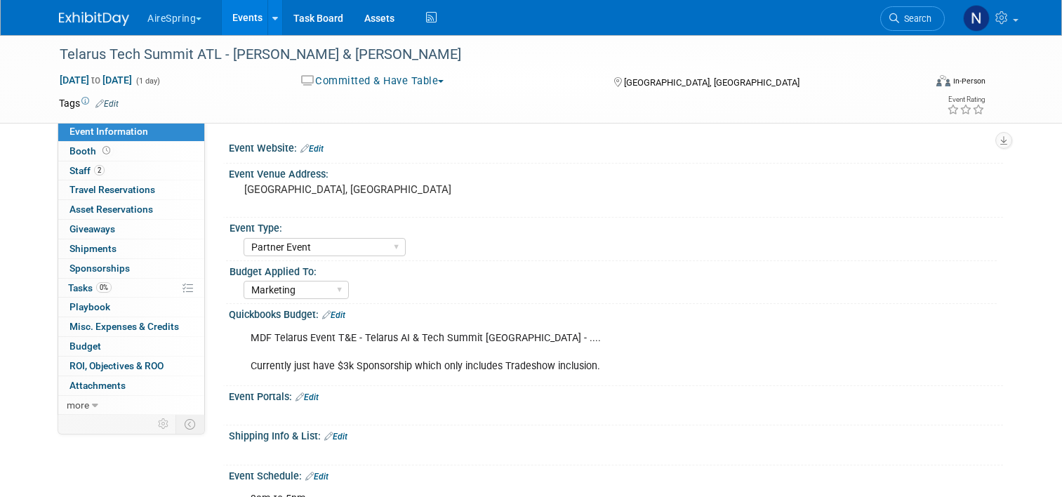
select select "Partner Event"
select select "Marketing"
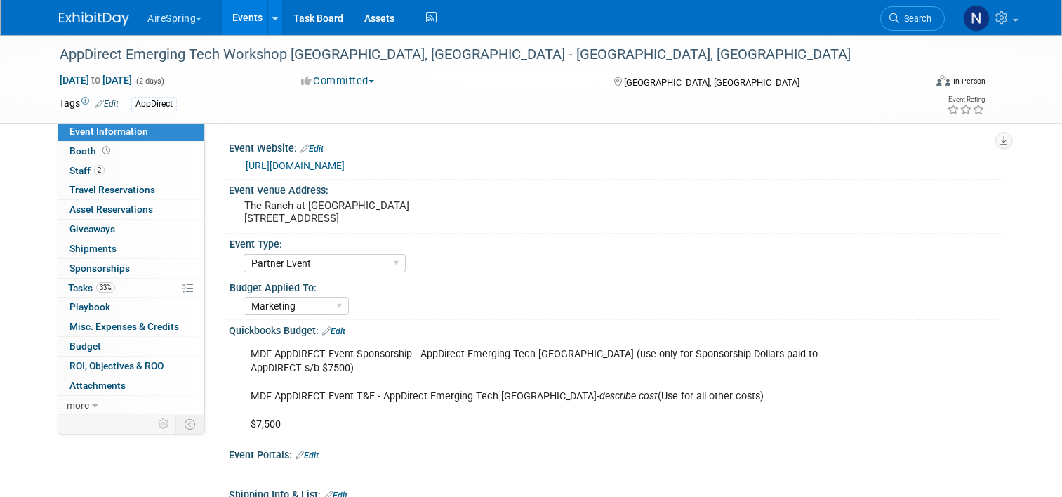
select select "Partner Event"
select select "Marketing"
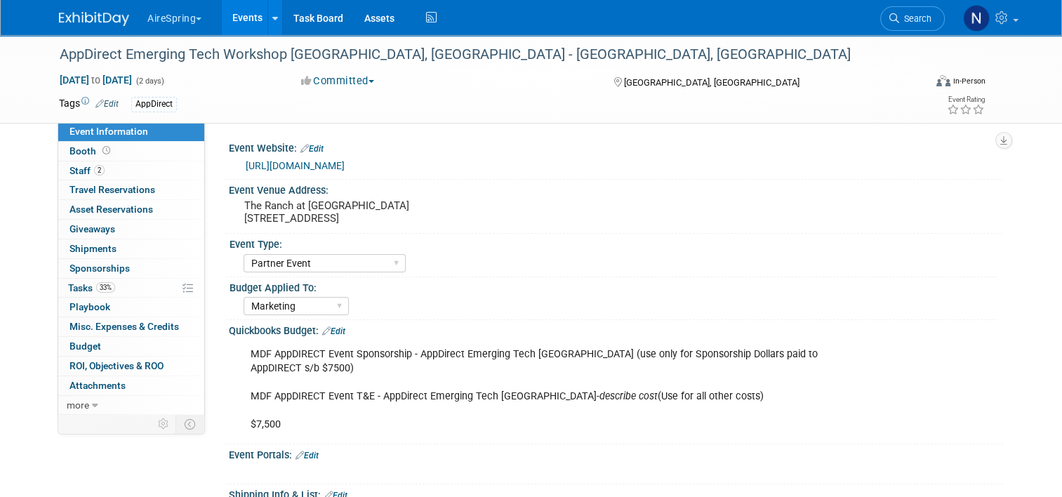
click at [338, 164] on link "[URL][DOMAIN_NAME]" at bounding box center [295, 165] width 99 height 11
